Goal: Check status: Check status

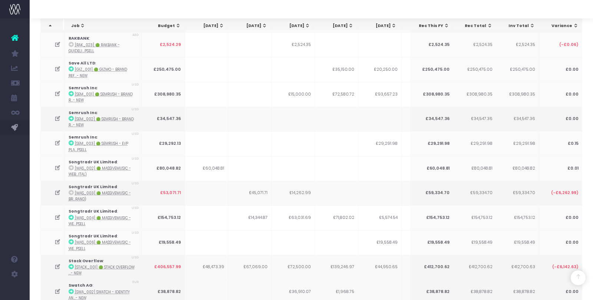
scroll to position [1898, 0]
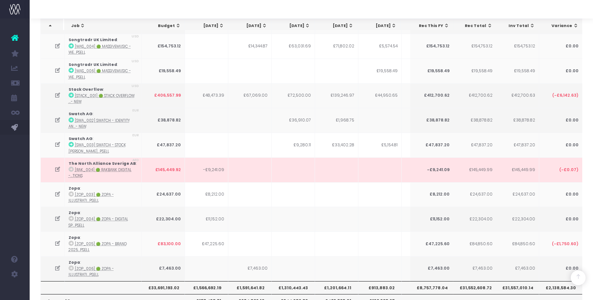
click at [382, 281] on th "£913,883.02" at bounding box center [379, 287] width 43 height 13
copy th "£913,883.02"
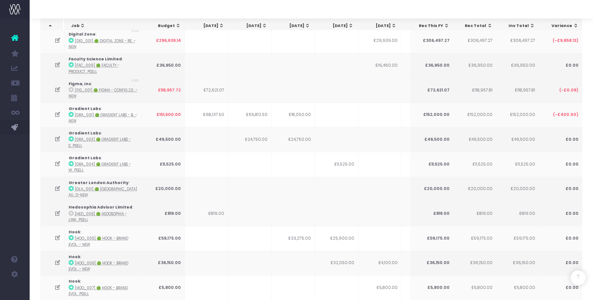
scroll to position [0, 0]
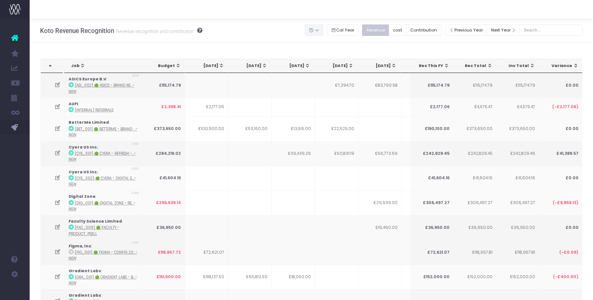
click at [323, 29] on button "button" at bounding box center [314, 29] width 19 height 11
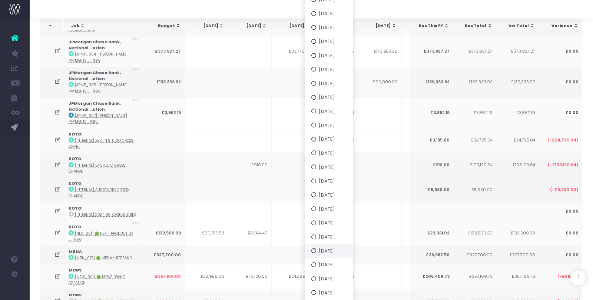
scroll to position [804, 0]
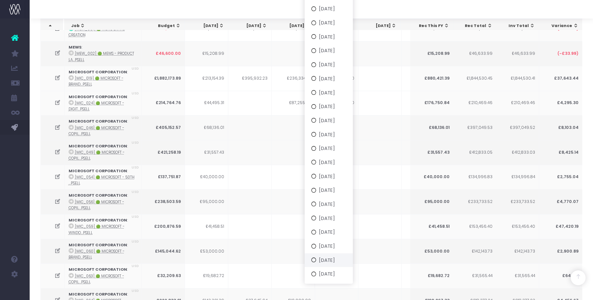
click at [337, 262] on button "[DATE]" at bounding box center [329, 260] width 48 height 14
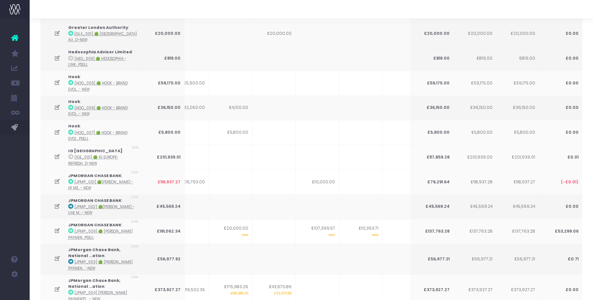
scroll to position [0, 0]
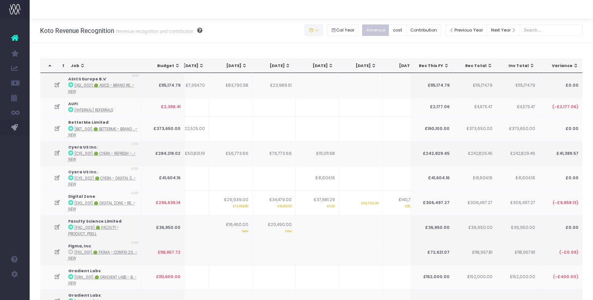
click at [323, 30] on button "button" at bounding box center [314, 29] width 19 height 11
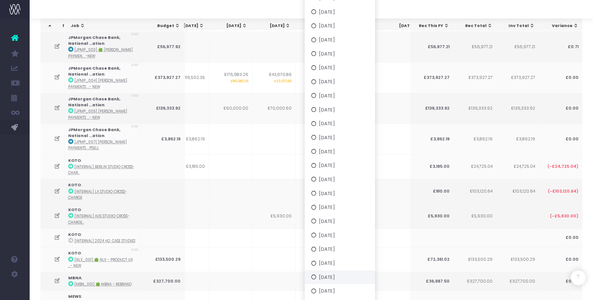
scroll to position [532, 0]
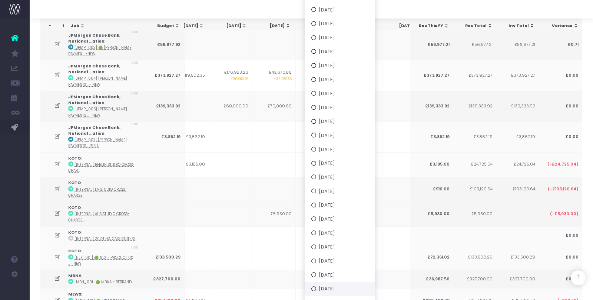
click at [334, 289] on button "[DATE]" at bounding box center [340, 289] width 70 height 14
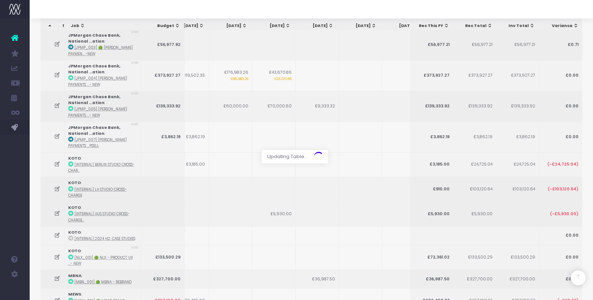
scroll to position [0, 0]
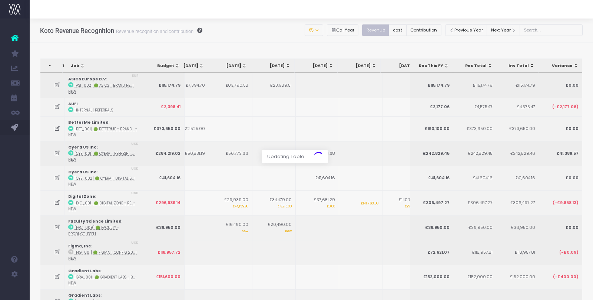
click at [323, 30] on div at bounding box center [296, 150] width 593 height 300
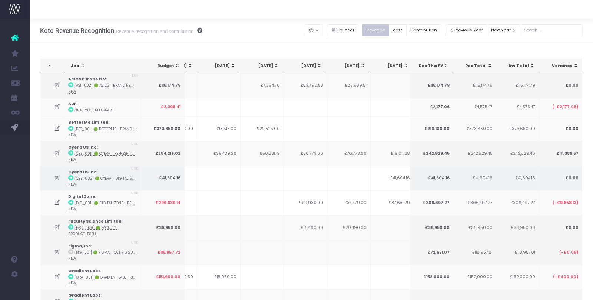
scroll to position [0, 106]
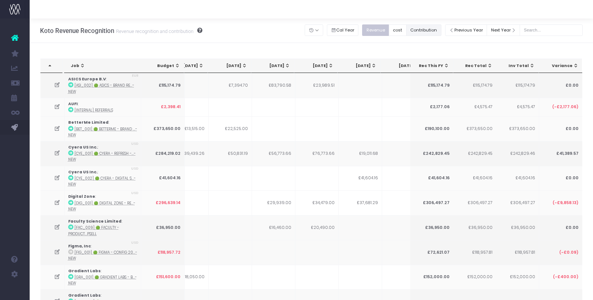
click at [427, 31] on button "Contribution" at bounding box center [423, 29] width 35 height 11
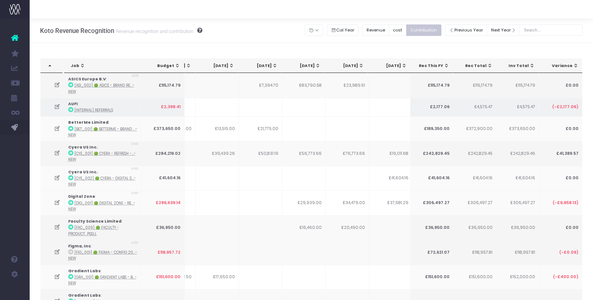
scroll to position [0, 120]
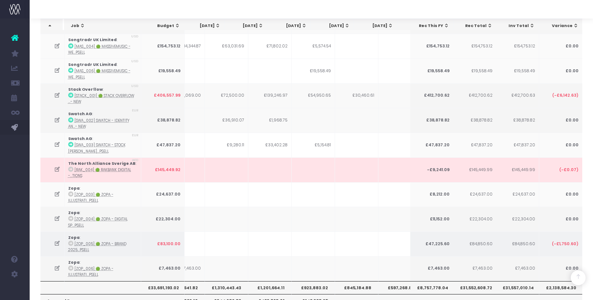
scroll to position [0, 69]
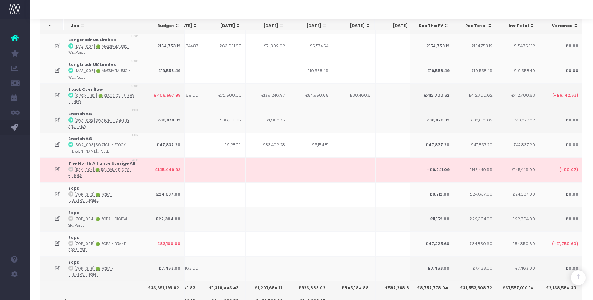
click at [303, 281] on th "£923,883.02" at bounding box center [310, 287] width 43 height 13
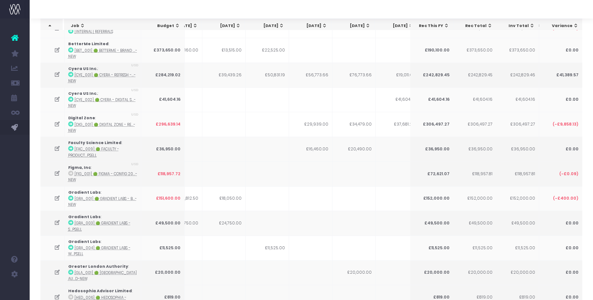
scroll to position [0, 0]
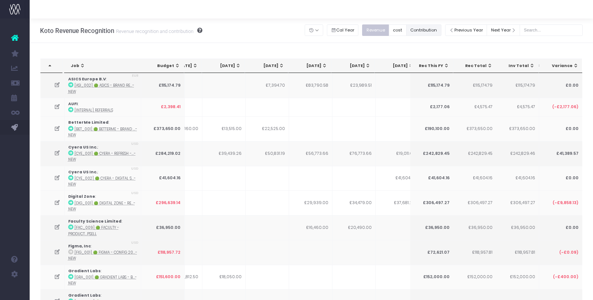
click at [427, 33] on button "Contribution" at bounding box center [423, 29] width 35 height 11
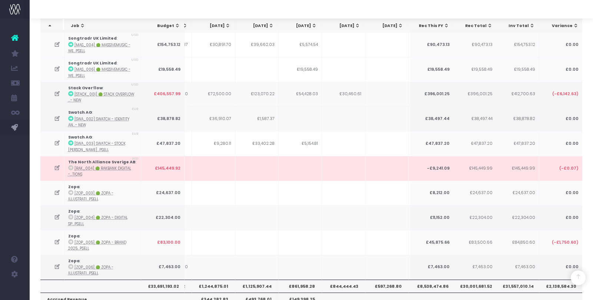
scroll to position [0, 99]
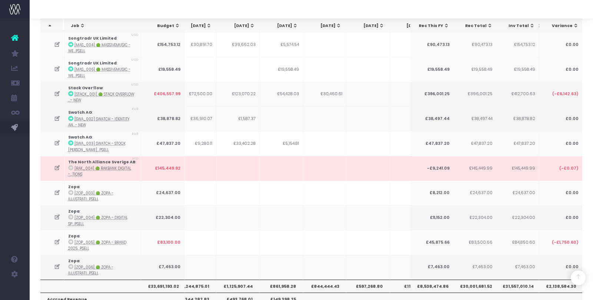
click at [279, 280] on th "£861,958.28" at bounding box center [281, 286] width 43 height 13
copy th "£861,958.28"
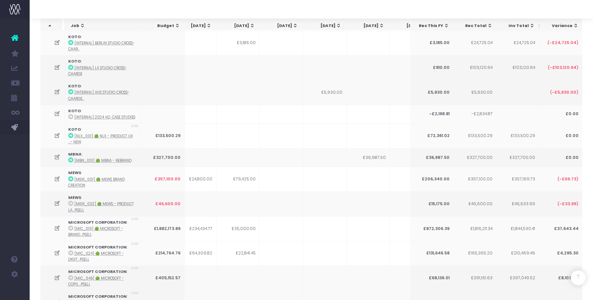
scroll to position [0, 0]
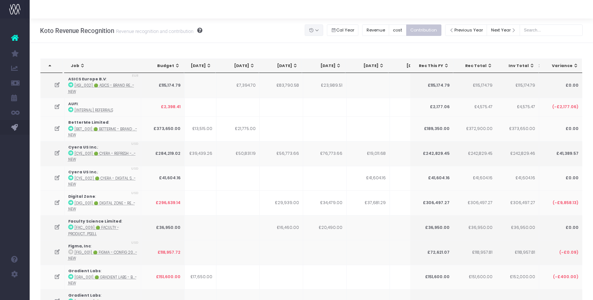
click at [323, 31] on button "button" at bounding box center [314, 29] width 19 height 11
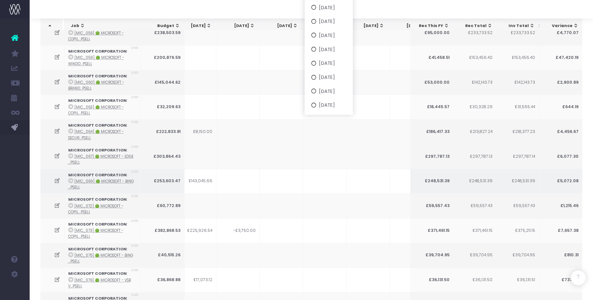
scroll to position [951, 0]
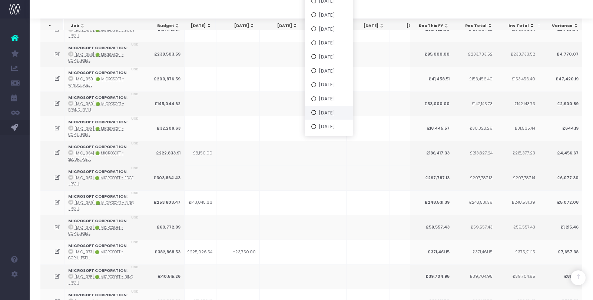
click at [340, 111] on button "[DATE]" at bounding box center [329, 113] width 48 height 14
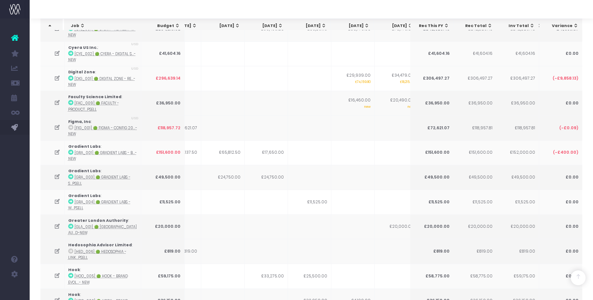
scroll to position [0, 0]
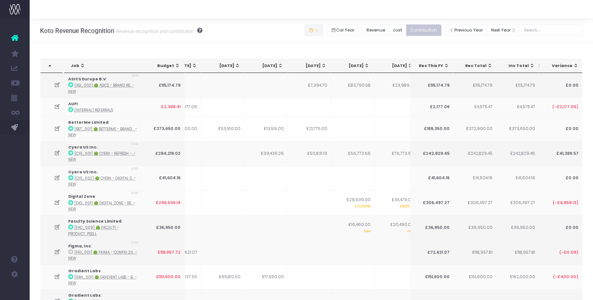
click at [314, 30] on icon "button" at bounding box center [311, 30] width 5 height 0
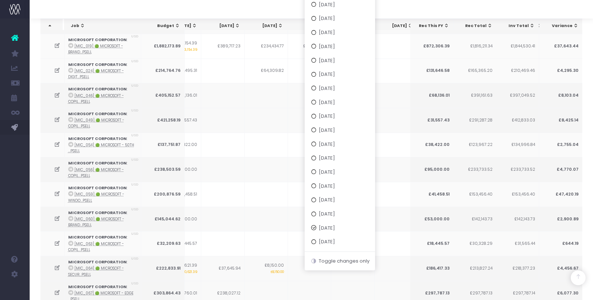
scroll to position [837, 0]
click at [341, 219] on button "[DATE]" at bounding box center [340, 213] width 70 height 14
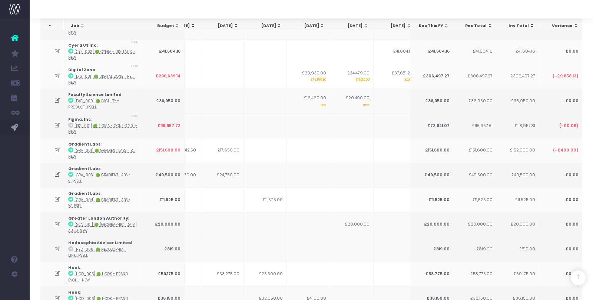
scroll to position [0, 0]
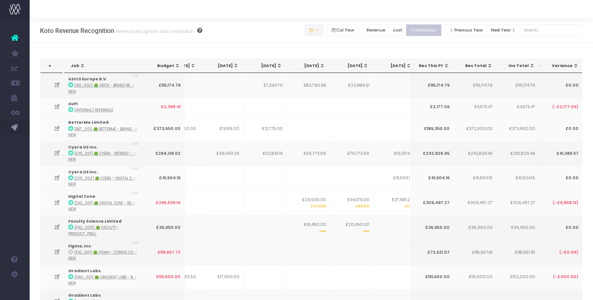
click at [323, 30] on button "button" at bounding box center [314, 29] width 19 height 11
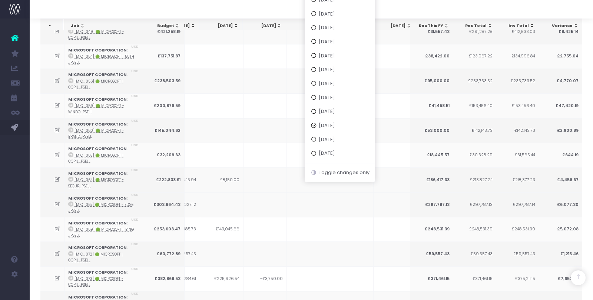
scroll to position [984, 0]
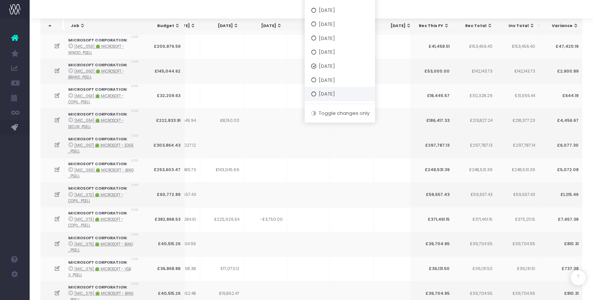
click at [347, 93] on button "[DATE]" at bounding box center [340, 94] width 70 height 14
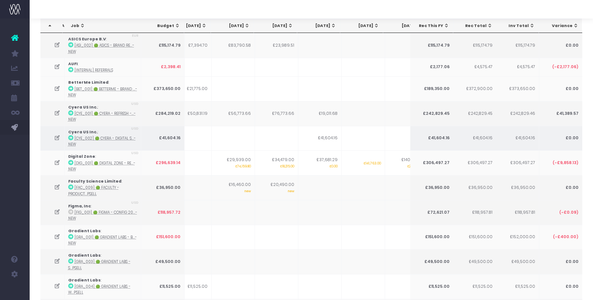
scroll to position [0, 0]
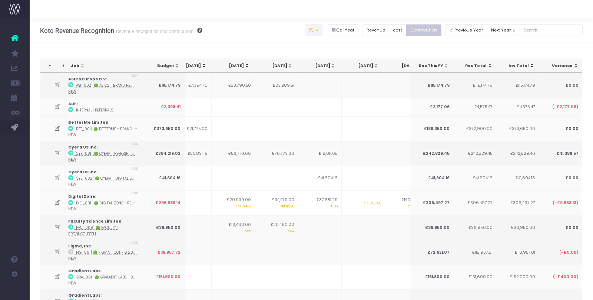
click at [323, 34] on button "button" at bounding box center [314, 29] width 19 height 11
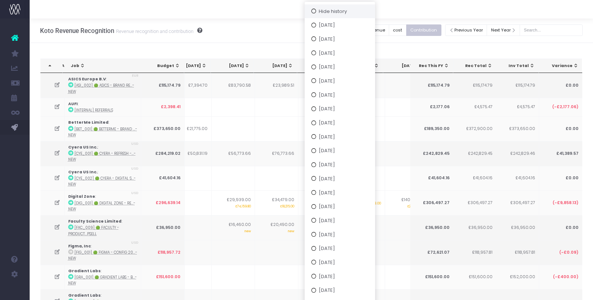
click at [341, 14] on button "Hide history" at bounding box center [340, 11] width 70 height 14
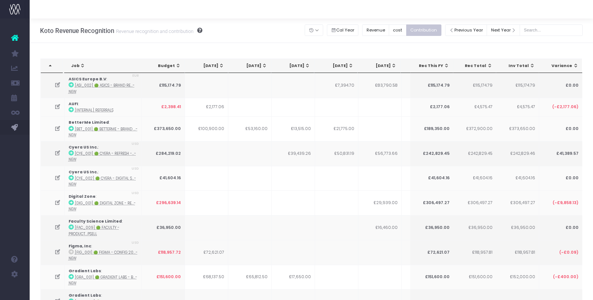
click at [333, 12] on div at bounding box center [311, 9] width 563 height 19
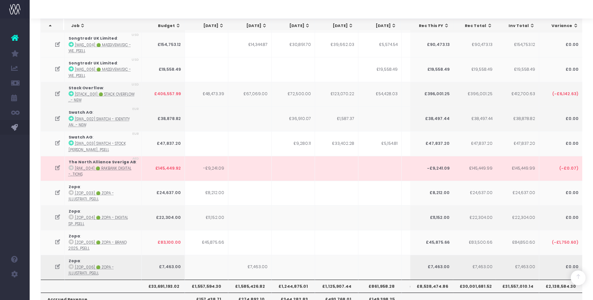
scroll to position [0, 31]
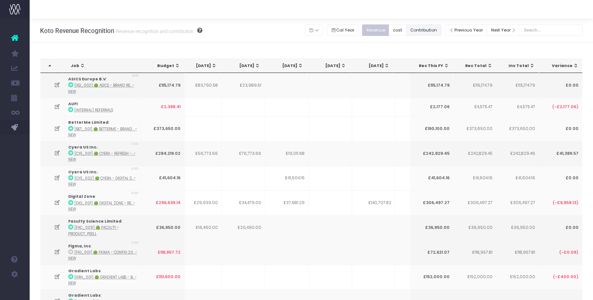
click at [441, 27] on button "Contribution" at bounding box center [423, 29] width 35 height 11
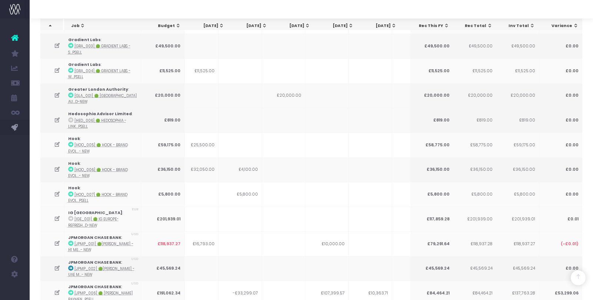
scroll to position [467, 0]
